Goal: Find specific page/section: Find specific page/section

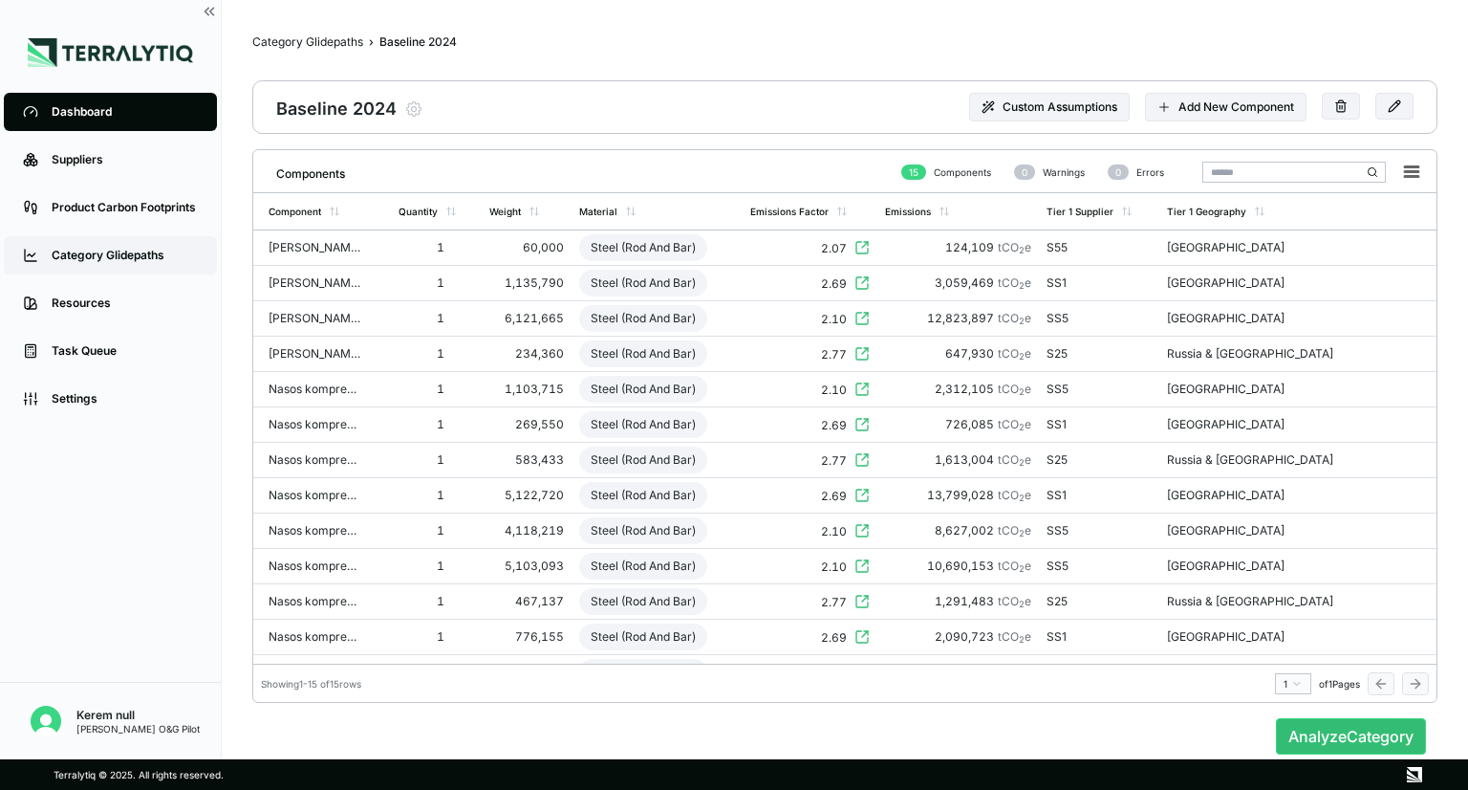
click at [115, 256] on div "Category Glidepaths" at bounding box center [125, 255] width 146 height 15
